Goal: Check status: Check status

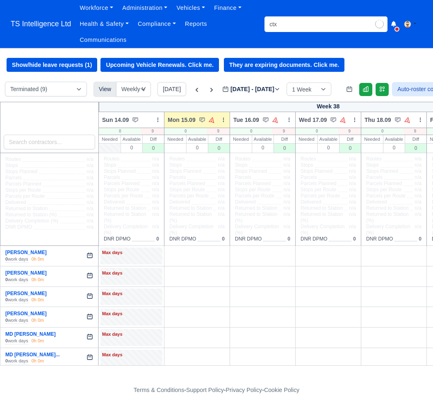
select select "4"
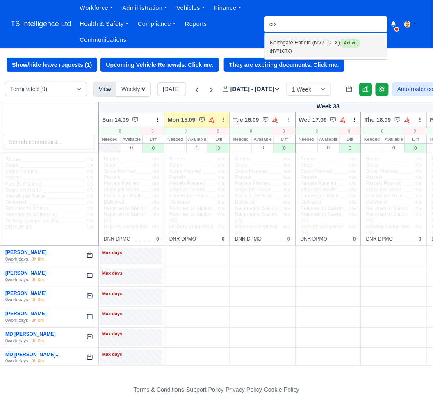
click at [318, 41] on link "Northgate Enfield (NV71CTX) Active (NV71CTX)" at bounding box center [326, 46] width 122 height 22
type input "NV71CTX"
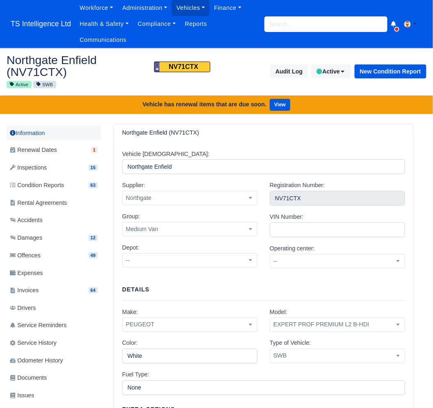
click at [26, 132] on link "Information" at bounding box center [54, 133] width 94 height 15
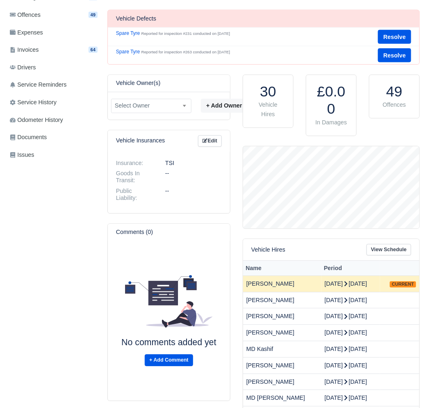
scroll to position [82, 176]
